Goal: Obtain resource: Download file/media

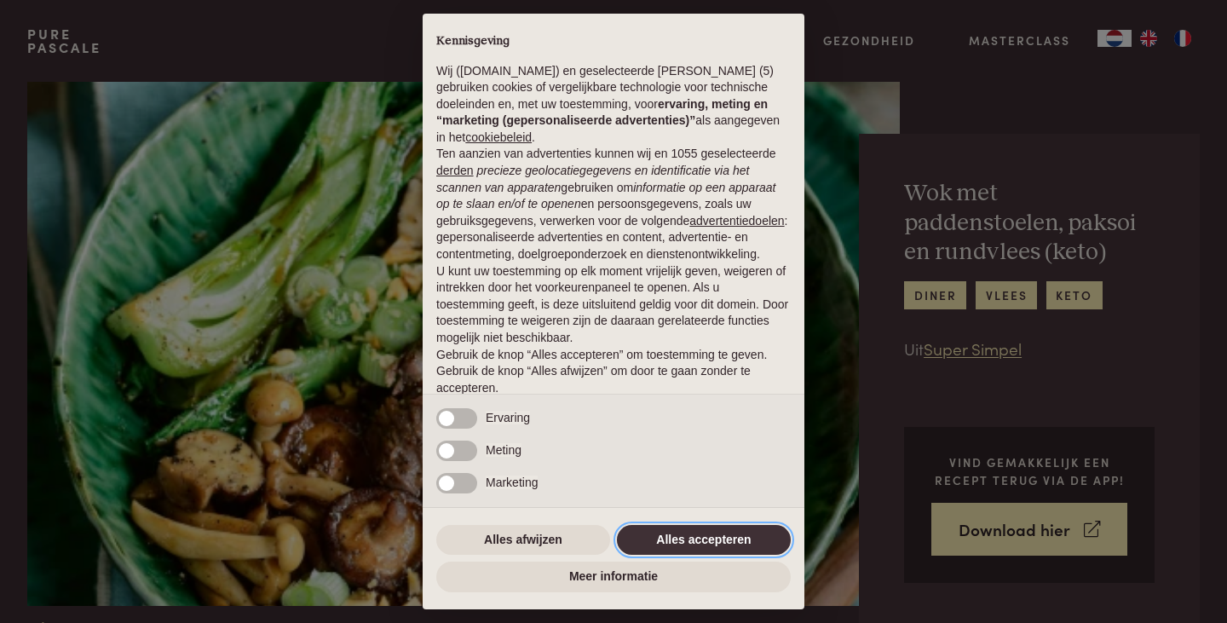
click at [709, 534] on button "Alles accepteren" at bounding box center [704, 540] width 174 height 31
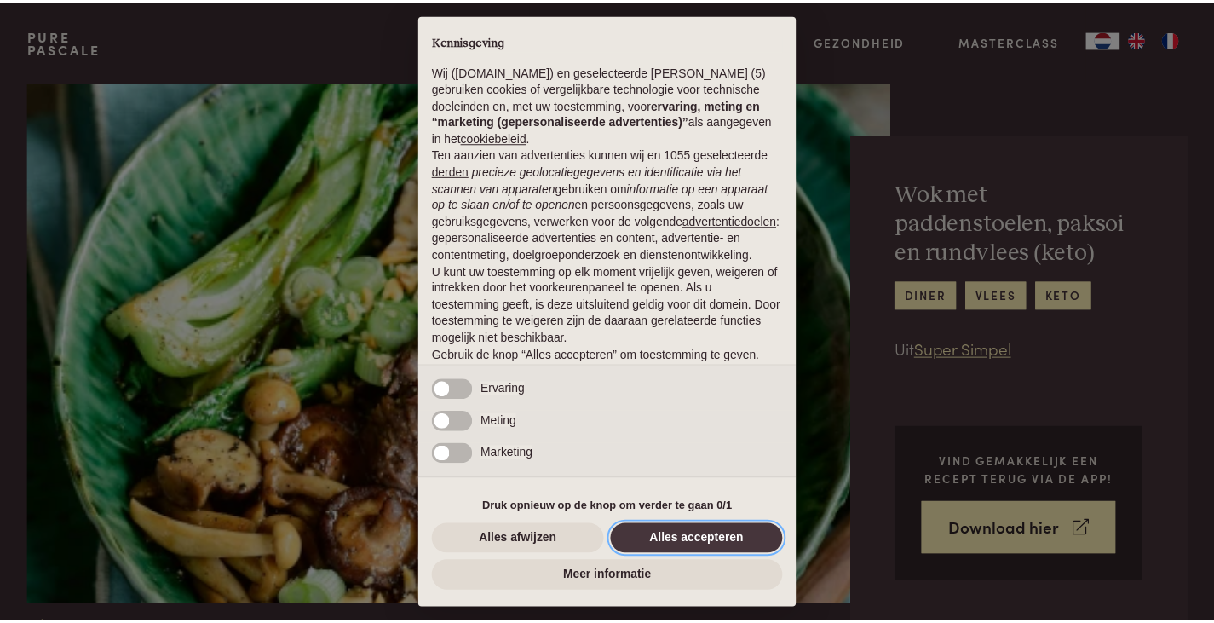
scroll to position [62, 0]
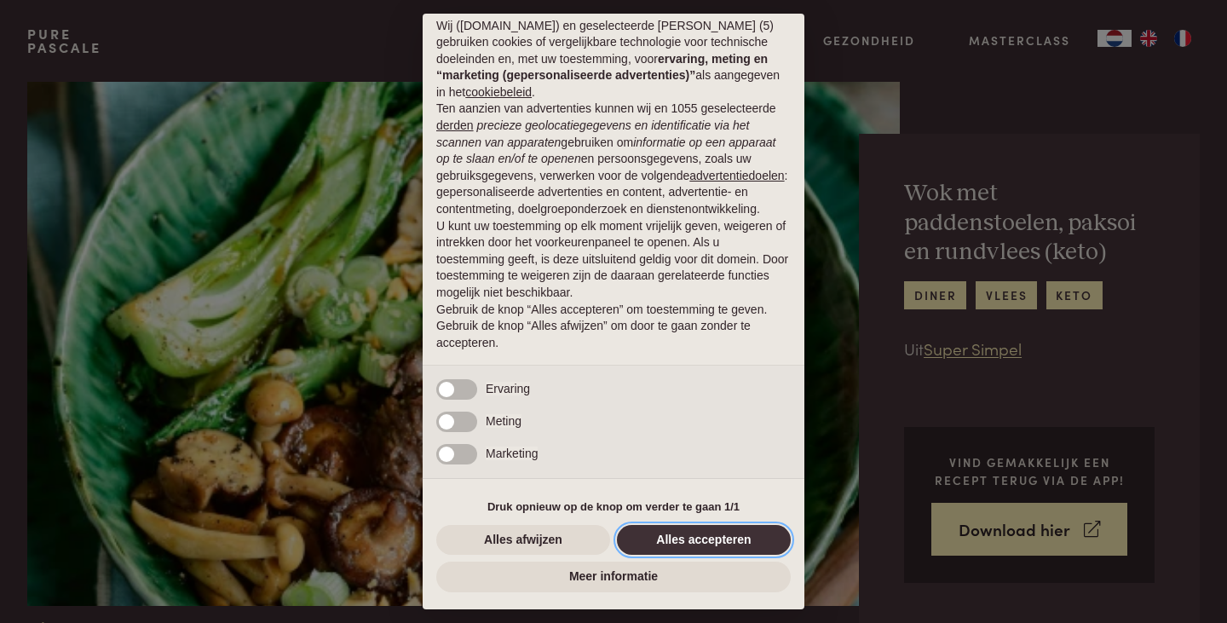
click at [725, 538] on button "Alles accepteren" at bounding box center [704, 540] width 174 height 31
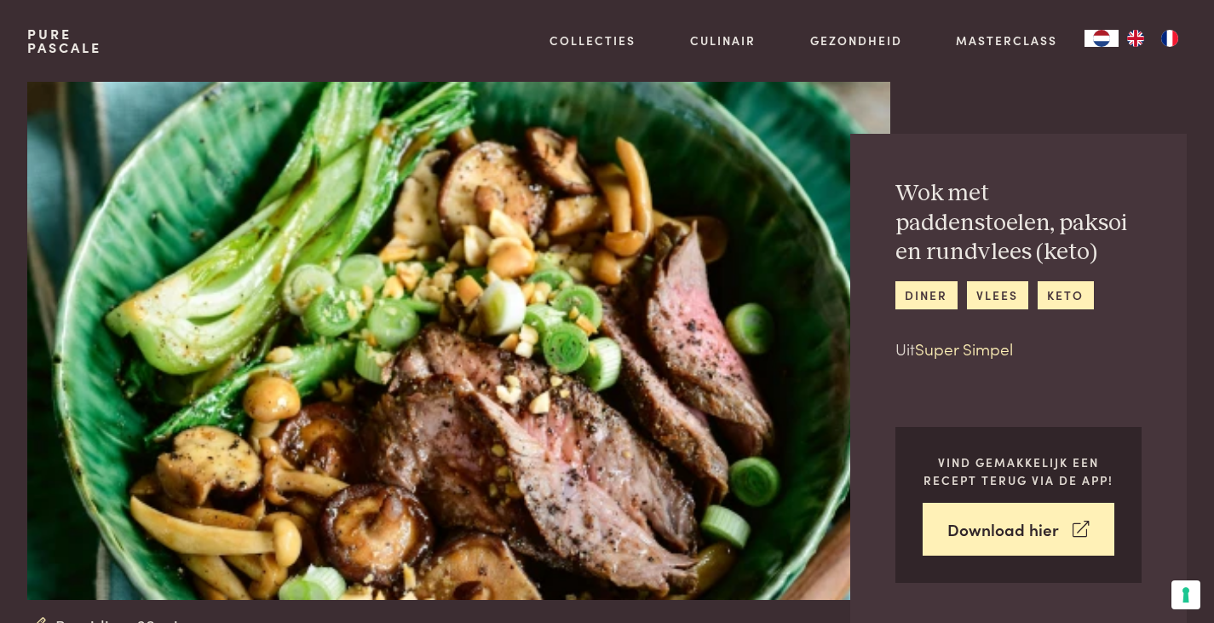
click at [1000, 348] on link "Super Simpel" at bounding box center [964, 347] width 98 height 23
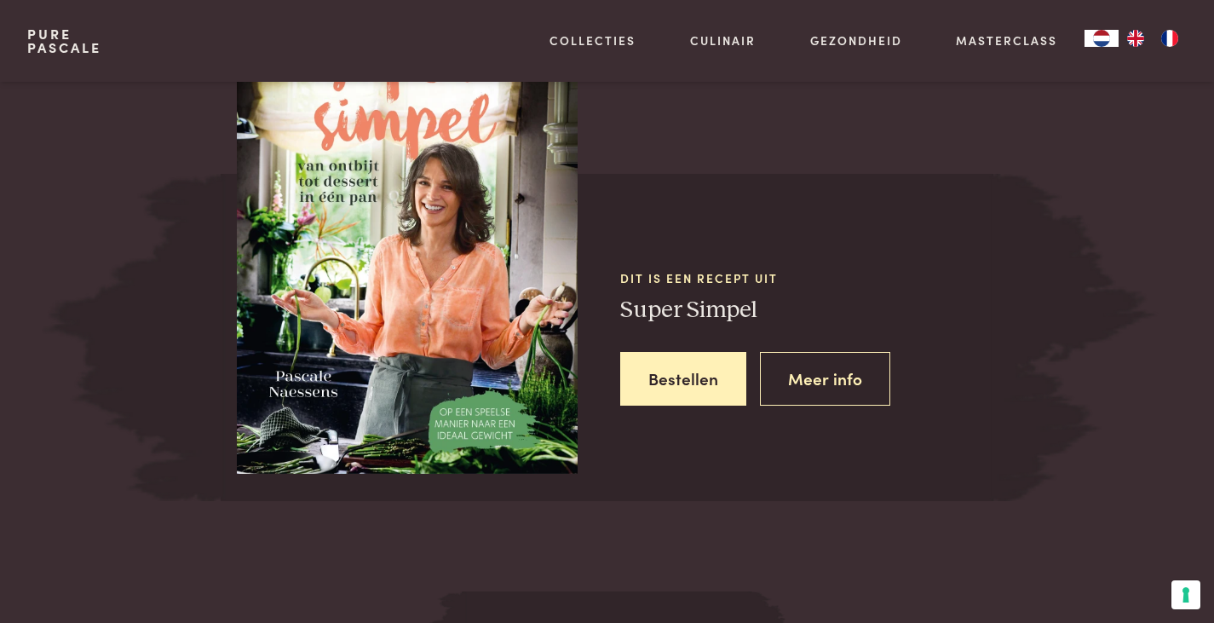
scroll to position [1630, 0]
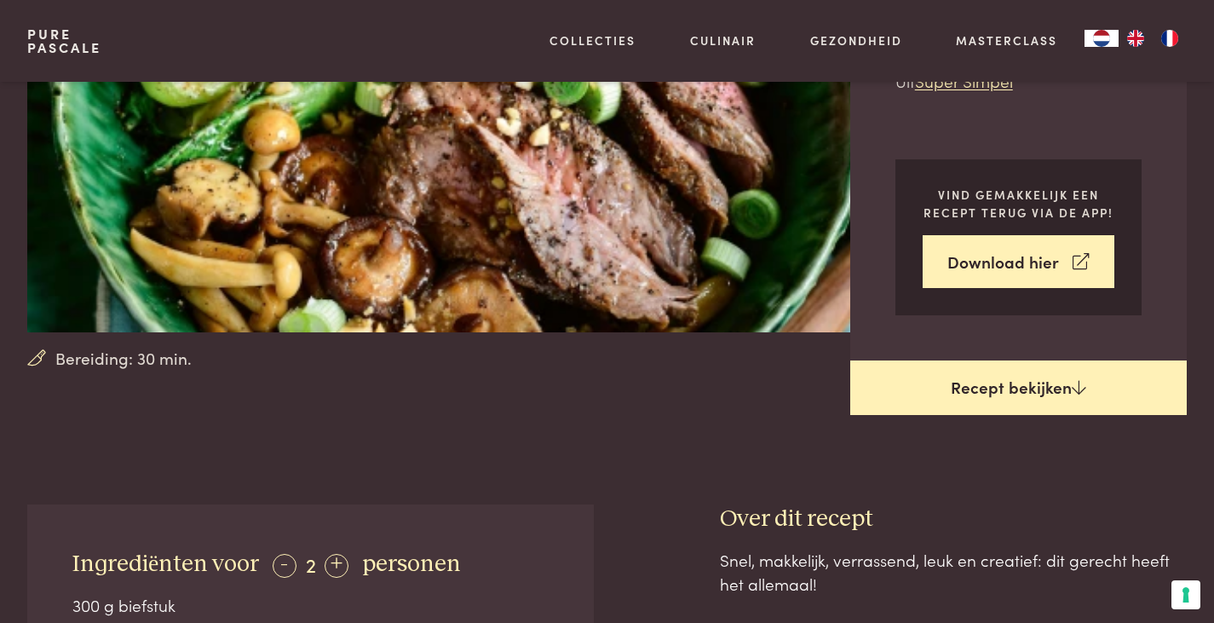
click at [1002, 405] on link "Recept bekijken" at bounding box center [1018, 387] width 337 height 55
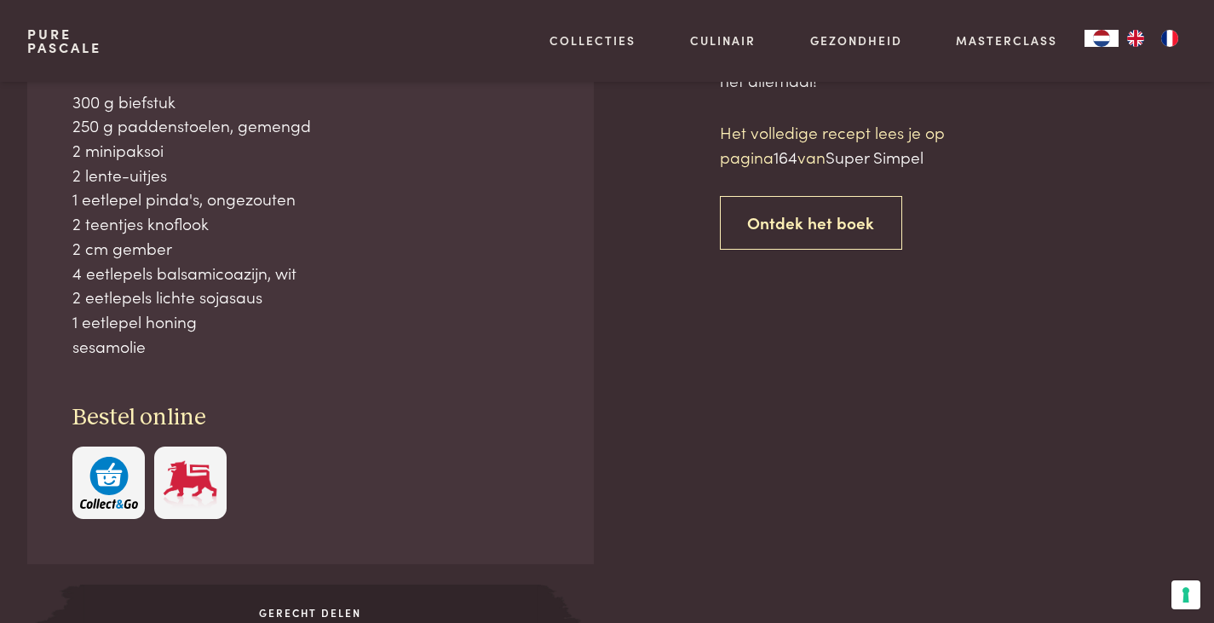
scroll to position [772, 0]
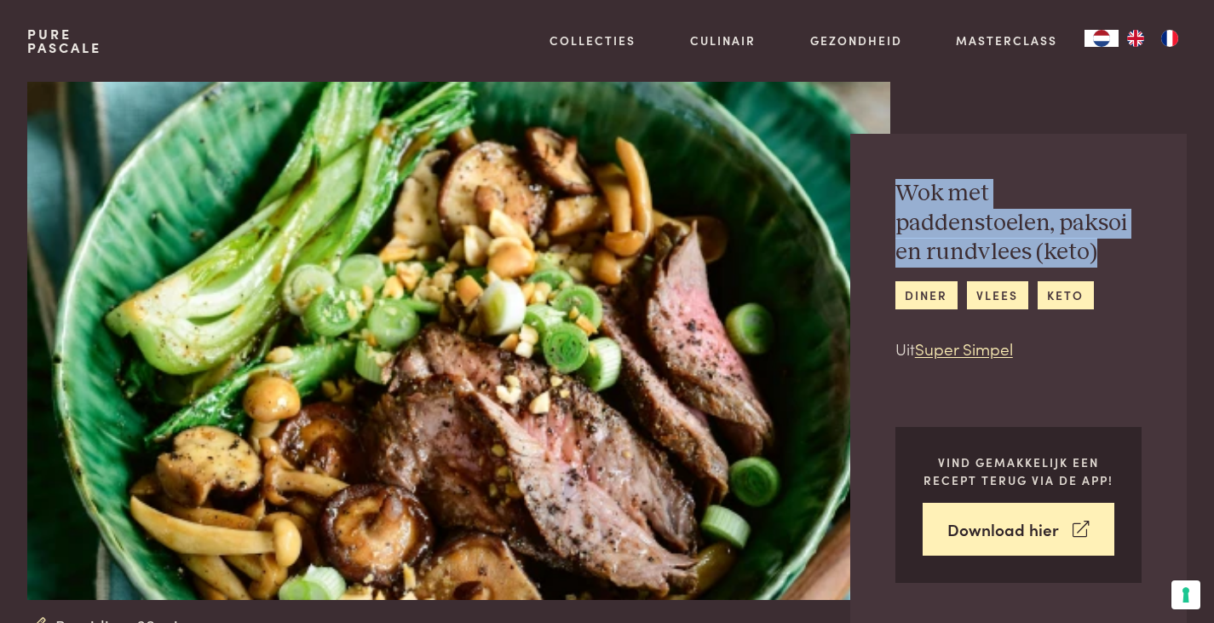
drag, startPoint x: 894, startPoint y: 189, endPoint x: 1118, endPoint y: 248, distance: 230.8
click at [1118, 248] on h2 "Wok met paddenstoelen, paksoi en rundvlees (keto)" at bounding box center [1018, 223] width 246 height 89
drag, startPoint x: 1051, startPoint y: 250, endPoint x: 1096, endPoint y: 199, distance: 67.6
click at [1096, 199] on h2 "Wok met paddenstoelen, paksoi en rundvlees (keto)" at bounding box center [1018, 223] width 246 height 89
click at [1096, 255] on h2 "Wok met paddenstoelen, paksoi en rundvlees (keto)" at bounding box center [1018, 223] width 246 height 89
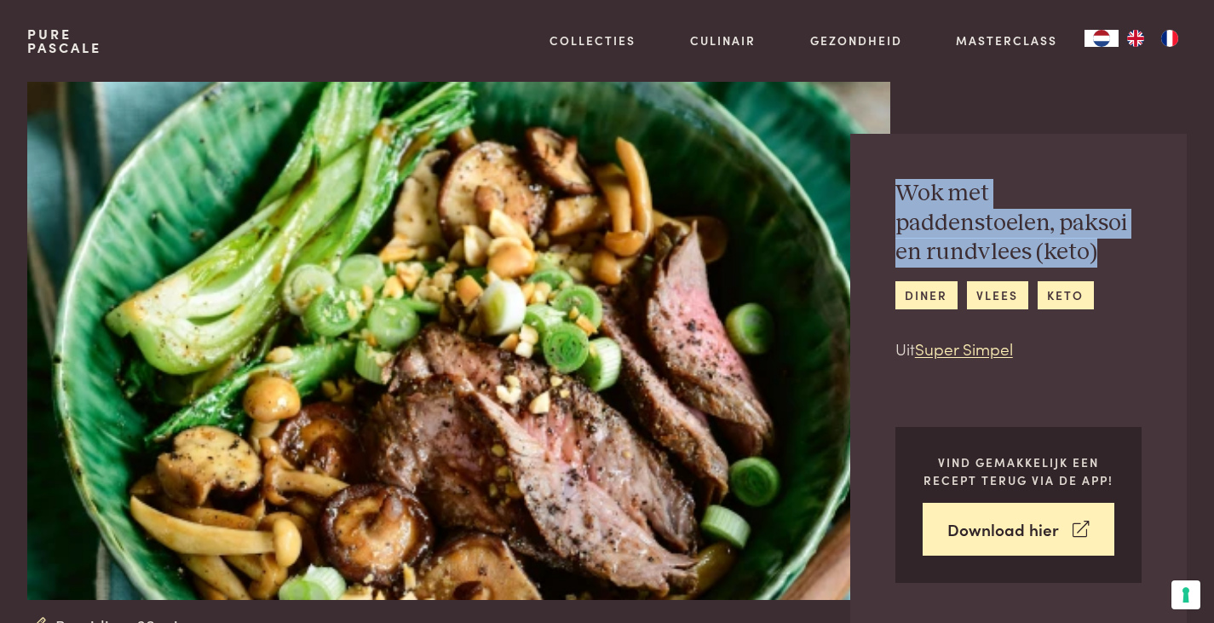
drag, startPoint x: 899, startPoint y: 186, endPoint x: 1090, endPoint y: 250, distance: 201.5
click at [1090, 250] on h2 "Wok met paddenstoelen, paksoi en rundvlees (keto)" at bounding box center [1018, 223] width 246 height 89
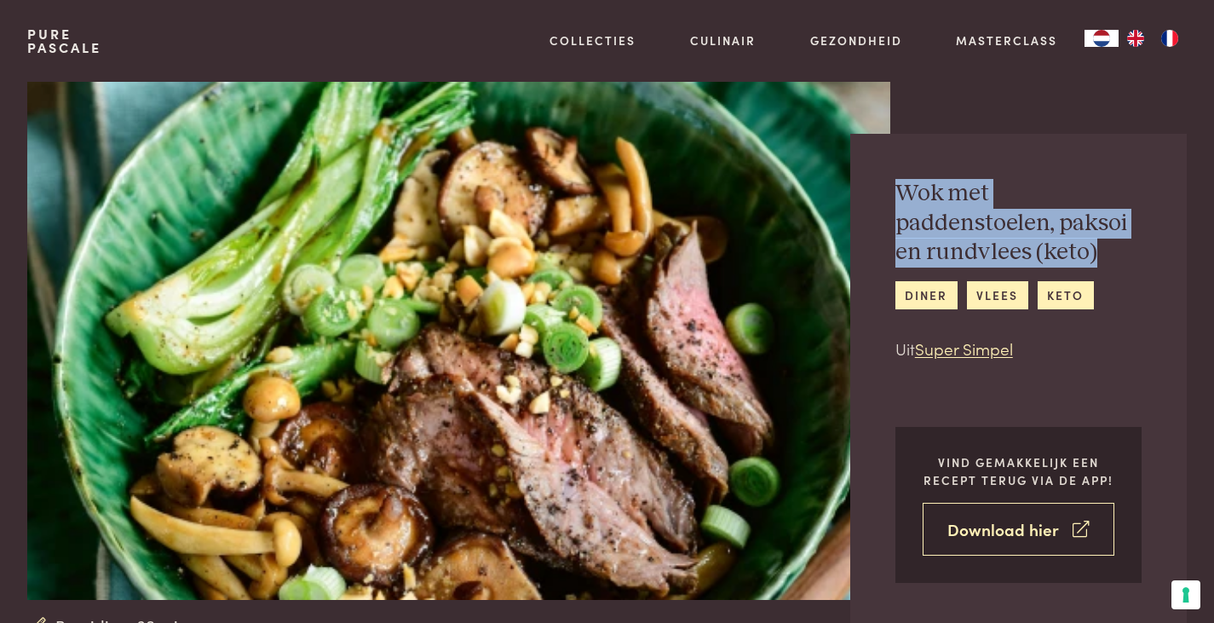
click at [1036, 533] on link "Download hier" at bounding box center [1019, 530] width 193 height 54
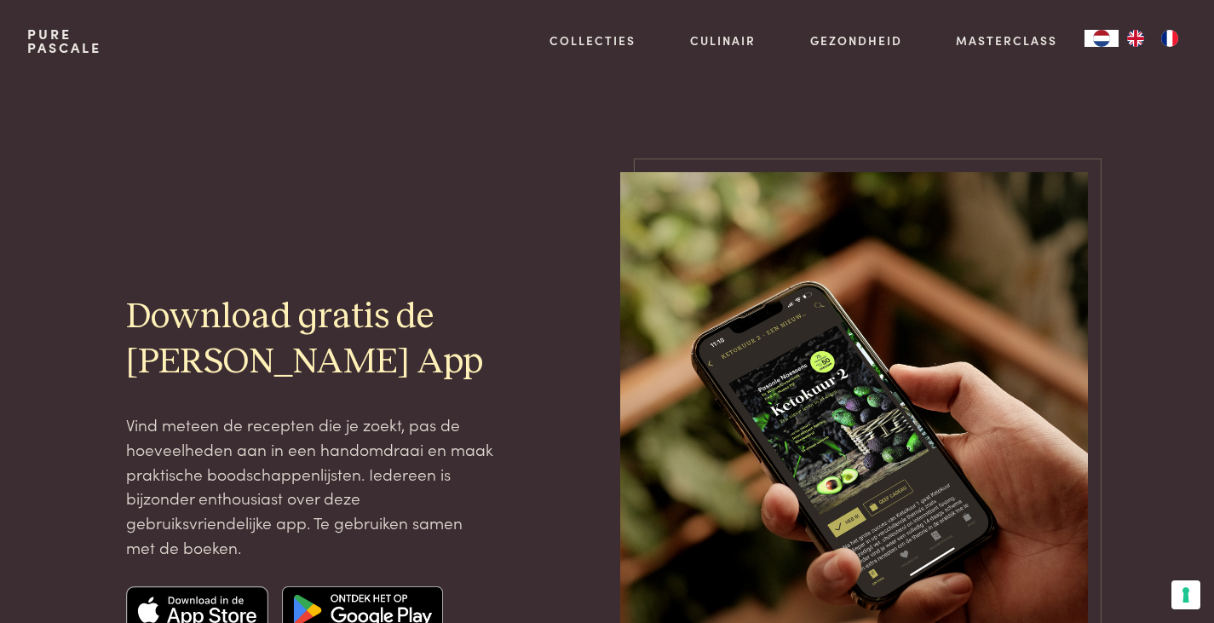
drag, startPoint x: 734, startPoint y: 176, endPoint x: 718, endPoint y: 184, distance: 17.9
